Goal: Task Accomplishment & Management: Use online tool/utility

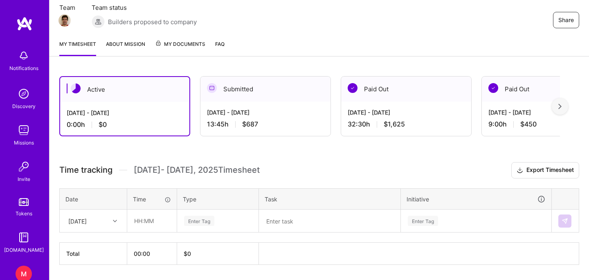
scroll to position [75, 0]
click at [142, 223] on input "text" at bounding box center [152, 221] width 49 height 22
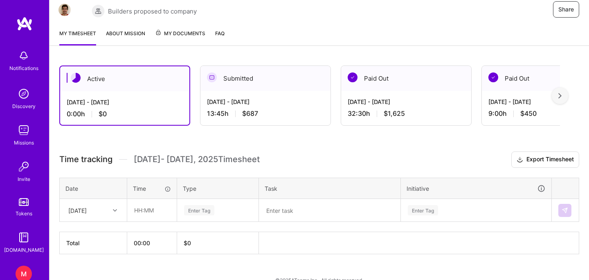
click at [94, 221] on div "[DATE]" at bounding box center [93, 210] width 66 height 22
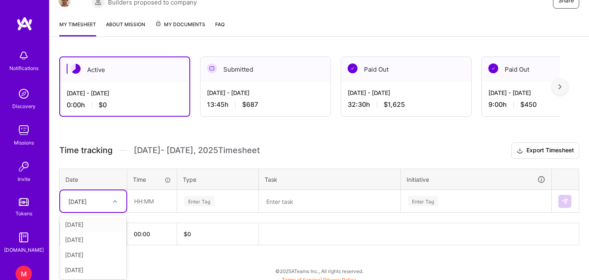
scroll to position [97, 0]
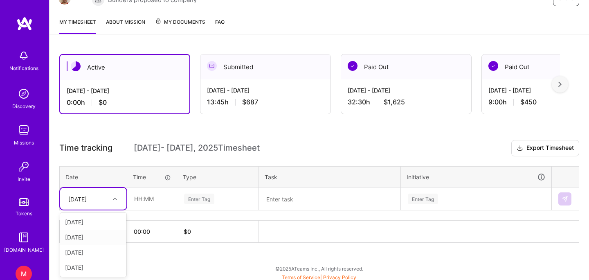
click at [86, 239] on div "[DATE]" at bounding box center [93, 237] width 66 height 15
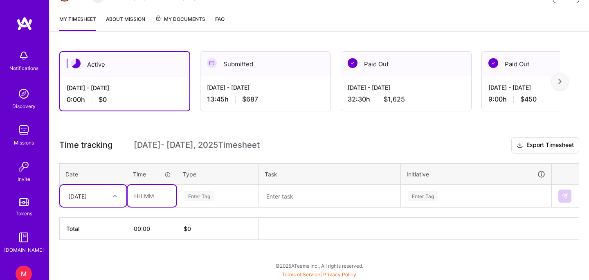
click at [145, 193] on input "text" at bounding box center [152, 196] width 49 height 22
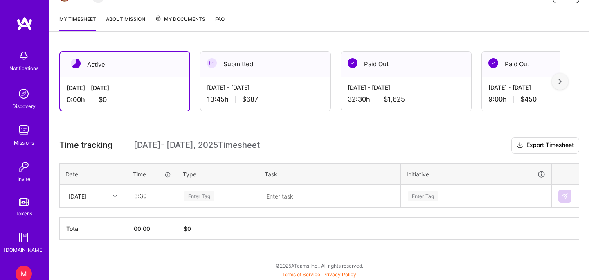
type input "03:30"
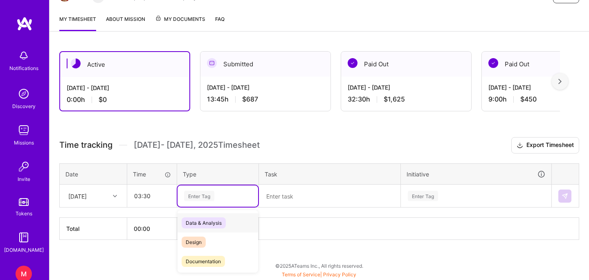
click at [204, 196] on div "Enter Tag" at bounding box center [199, 196] width 30 height 13
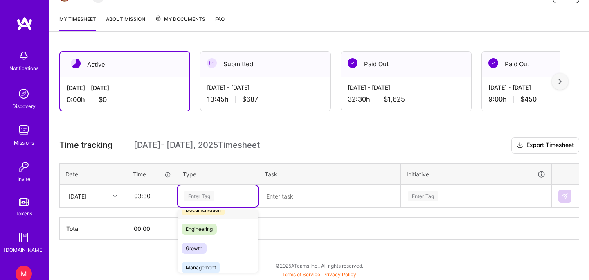
scroll to position [75, 0]
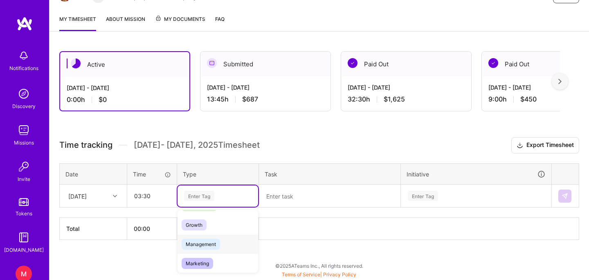
click at [205, 243] on span "Management" at bounding box center [201, 244] width 38 height 11
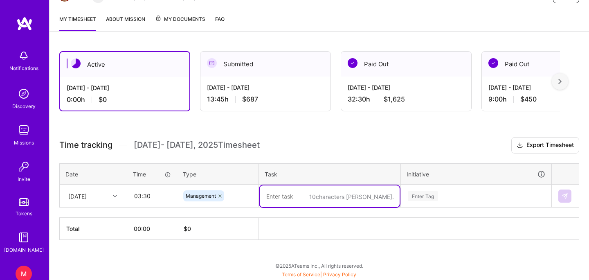
click at [291, 201] on textarea at bounding box center [330, 196] width 140 height 22
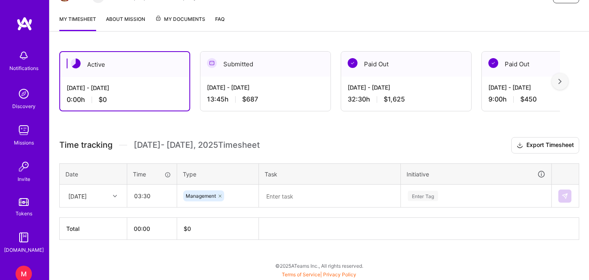
click at [235, 77] on div "[DATE] - [DATE] 13:45 h $687" at bounding box center [266, 94] width 130 height 34
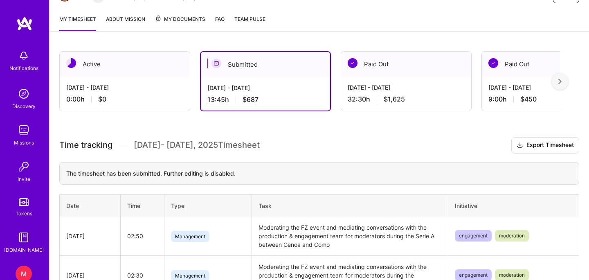
click at [289, 226] on td "Moderating the FZ event and mediating conversations with the production & engag…" at bounding box center [350, 236] width 196 height 39
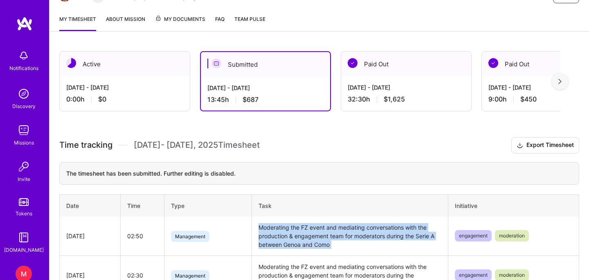
click at [289, 226] on td "Moderating the FZ event and mediating conversations with the production & engag…" at bounding box center [350, 236] width 196 height 39
copy td "Moderating the FZ event and mediating conversations with the production & engag…"
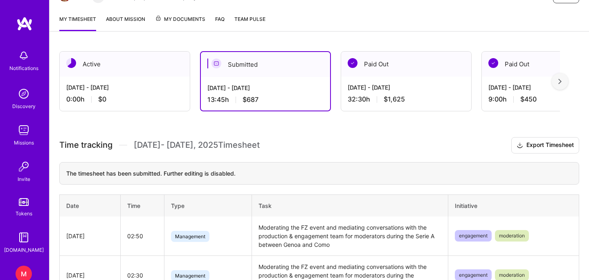
click at [102, 86] on div "[DATE] - [DATE]" at bounding box center [124, 87] width 117 height 9
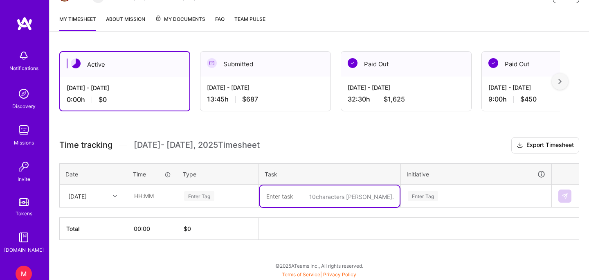
click at [293, 197] on textarea at bounding box center [330, 196] width 140 height 22
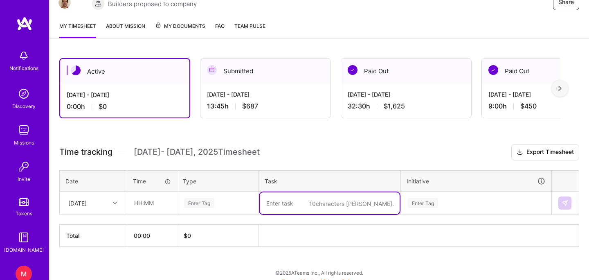
scroll to position [99, 0]
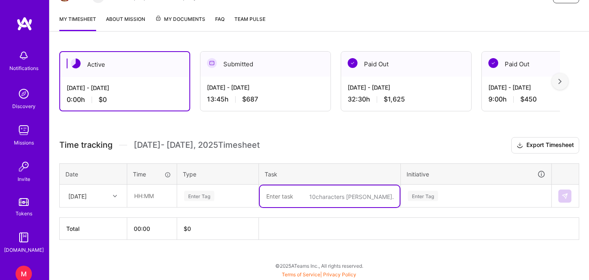
paste textarea "Moderating the FZ event and mediating conversations with the production & engag…"
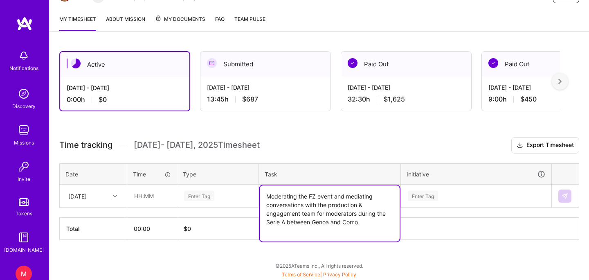
drag, startPoint x: 365, startPoint y: 223, endPoint x: 254, endPoint y: 224, distance: 110.9
click at [254, 224] on div "Time tracking [DATE] - [DATE] Timesheet Export Timesheet Date Time Type Task In…" at bounding box center [319, 188] width 520 height 103
type textarea "Moderating the FZ event and mediating conversations with the production & engag…"
click at [106, 196] on div "[DATE]" at bounding box center [86, 196] width 45 height 14
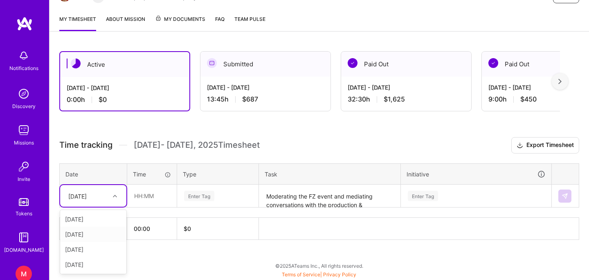
click at [96, 235] on div "[DATE]" at bounding box center [93, 234] width 66 height 15
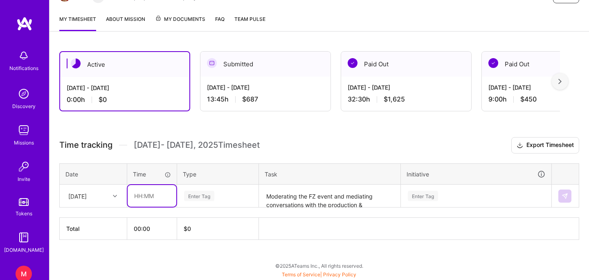
click at [148, 197] on input "text" at bounding box center [152, 196] width 49 height 22
type input "03:30"
click at [203, 200] on div "Enter Tag" at bounding box center [199, 196] width 30 height 13
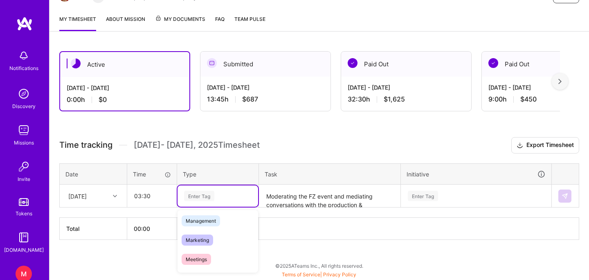
scroll to position [98, 0]
click at [203, 219] on span "Management" at bounding box center [201, 221] width 38 height 11
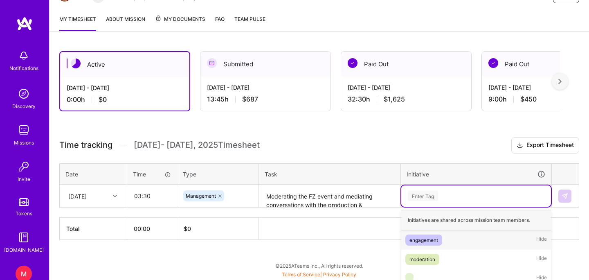
scroll to position [105, 0]
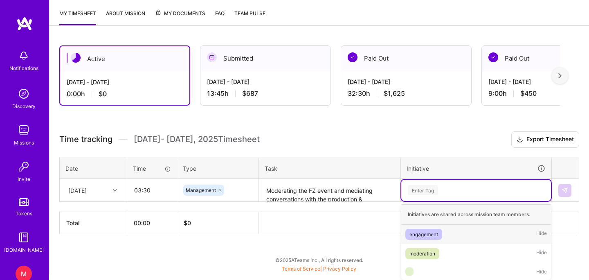
click at [436, 195] on div "Enter Tag" at bounding box center [477, 190] width 150 height 21
click at [427, 252] on div "moderation" at bounding box center [423, 253] width 26 height 9
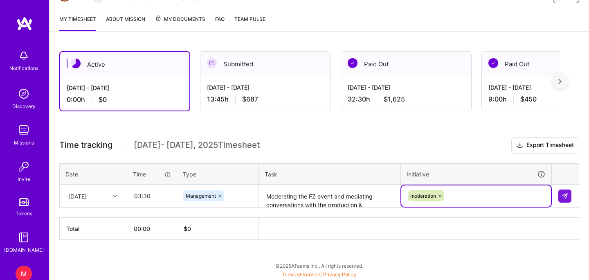
scroll to position [99, 0]
click at [463, 190] on div "moderation" at bounding box center [476, 196] width 138 height 13
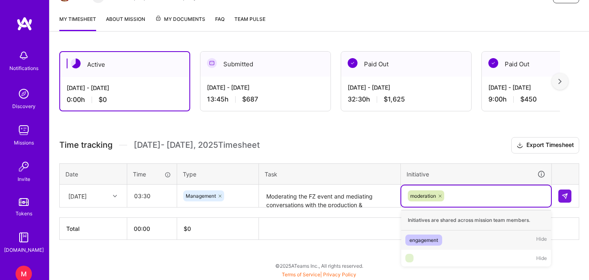
click at [422, 238] on div "engagement" at bounding box center [424, 240] width 29 height 9
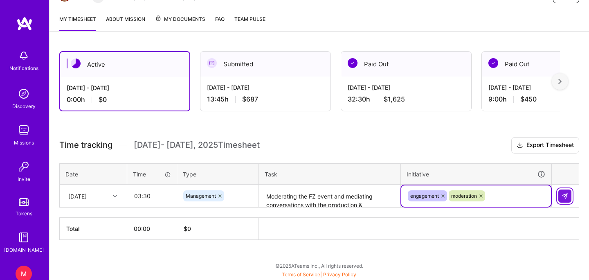
click at [565, 194] on img at bounding box center [565, 196] width 7 height 7
